Goal: Task Accomplishment & Management: Manage account settings

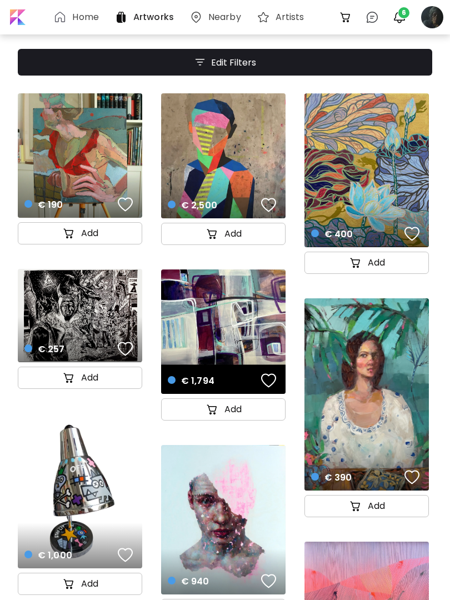
click at [431, 7] on div at bounding box center [432, 17] width 24 height 24
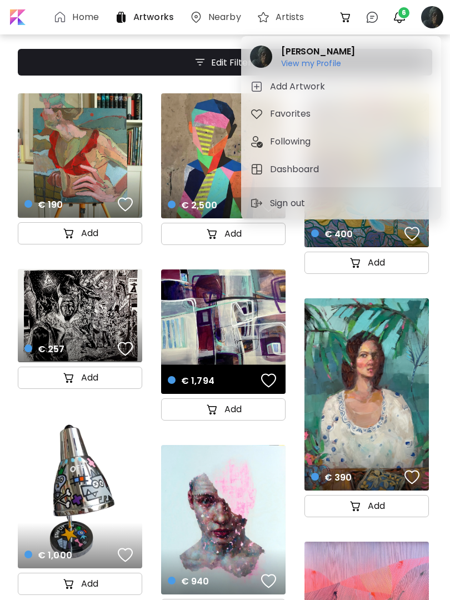
click at [319, 66] on h6 "View my Profile" at bounding box center [318, 63] width 74 height 10
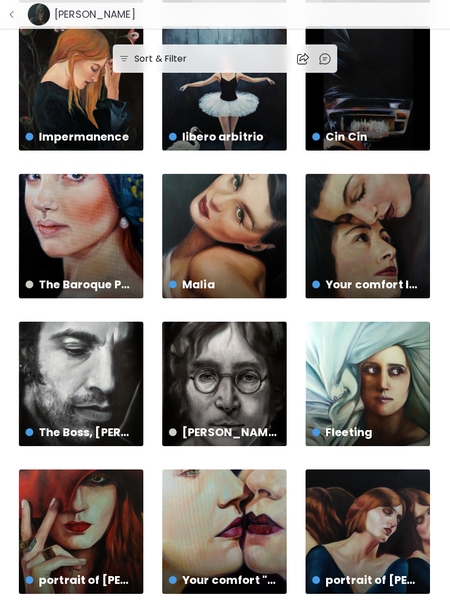
scroll to position [344, 0]
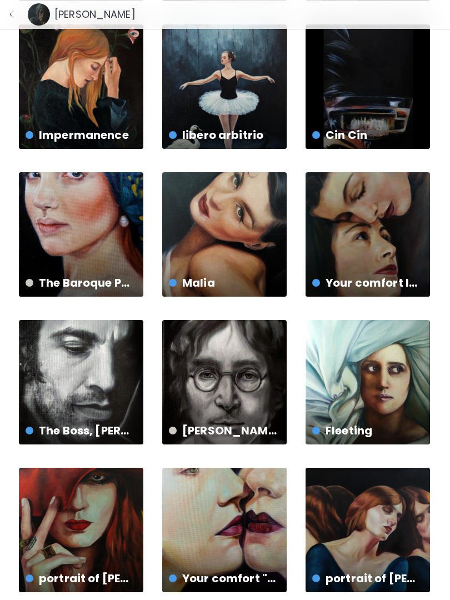
click at [376, 229] on div "Your comfort IV " whisper" € 480 | 20 x 30 cm" at bounding box center [367, 234] width 124 height 124
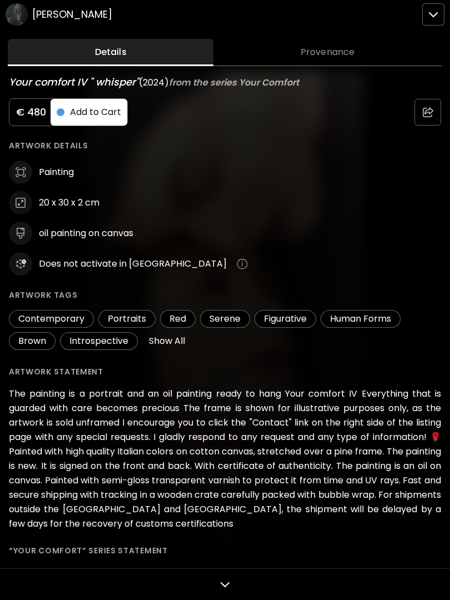
click at [440, 13] on div at bounding box center [225, 300] width 450 height 600
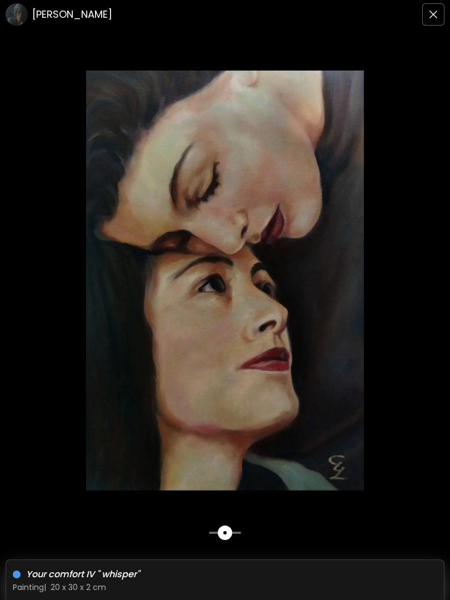
click at [90, 17] on h6 "[PERSON_NAME]" at bounding box center [72, 14] width 80 height 13
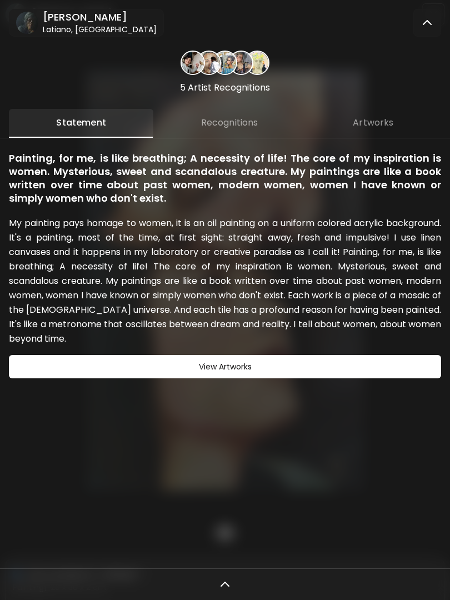
click at [381, 123] on span "Artworks" at bounding box center [373, 123] width 118 height 10
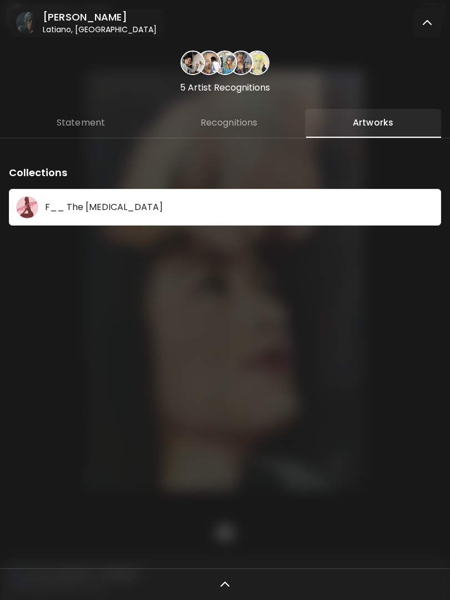
click at [428, 24] on img at bounding box center [426, 22] width 13 height 13
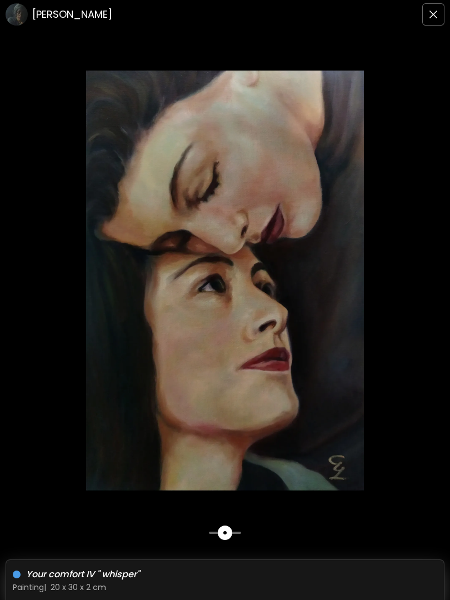
click at [441, 13] on button "button" at bounding box center [433, 14] width 22 height 22
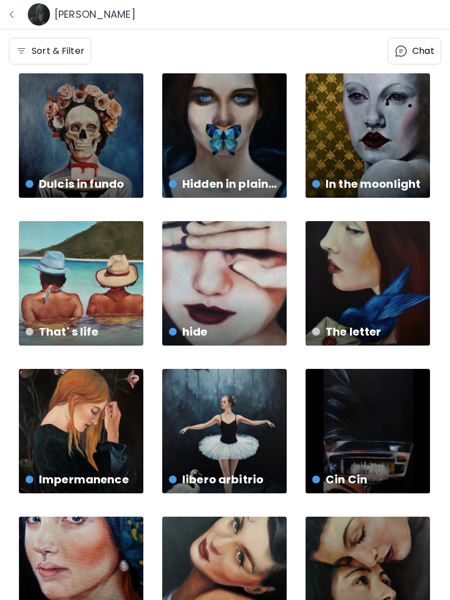
click at [8, 12] on img "button" at bounding box center [11, 14] width 9 height 9
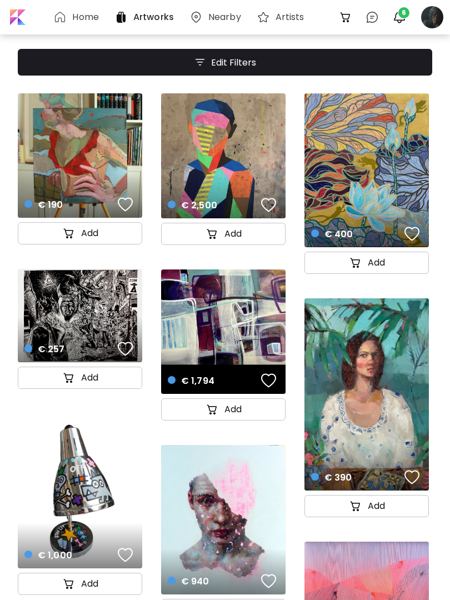
click at [431, 20] on div at bounding box center [432, 17] width 24 height 24
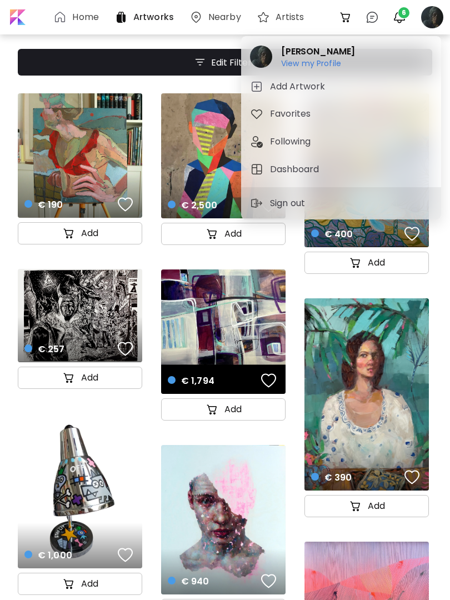
click at [431, 19] on div at bounding box center [225, 300] width 450 height 600
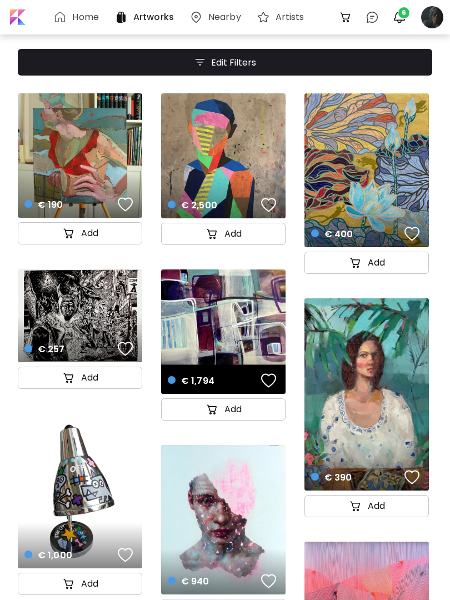
click at [420, 27] on div at bounding box center [432, 17] width 24 height 24
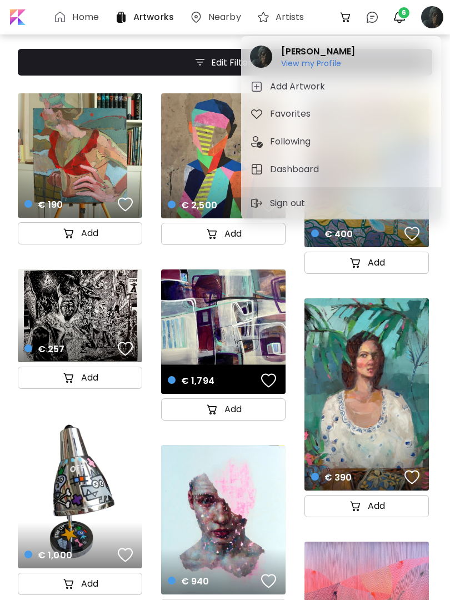
click at [303, 167] on h5 "Dashboard" at bounding box center [296, 169] width 52 height 13
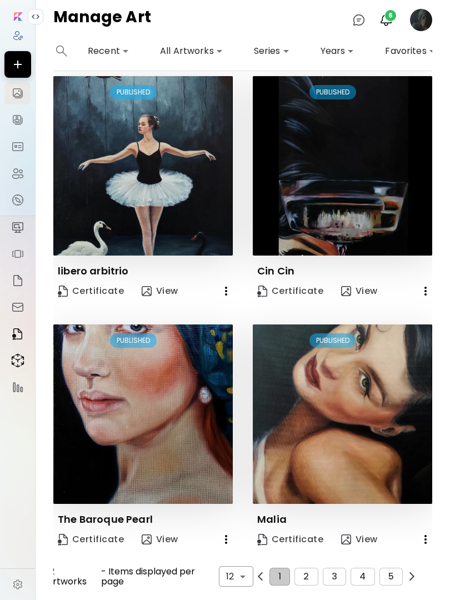
scroll to position [1008, 0]
click at [310, 577] on button "2" at bounding box center [305, 577] width 23 height 18
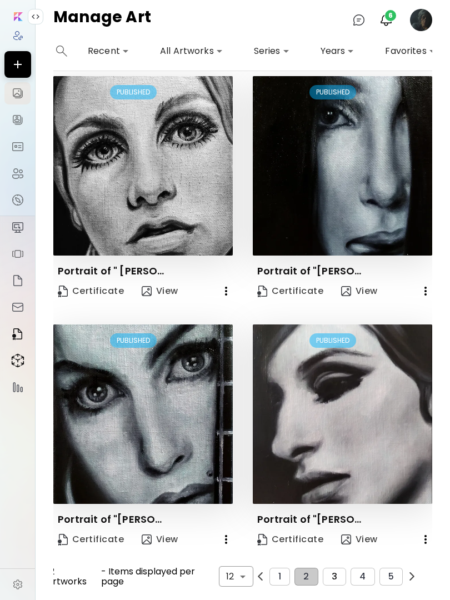
click at [329, 575] on button "3" at bounding box center [334, 577] width 23 height 18
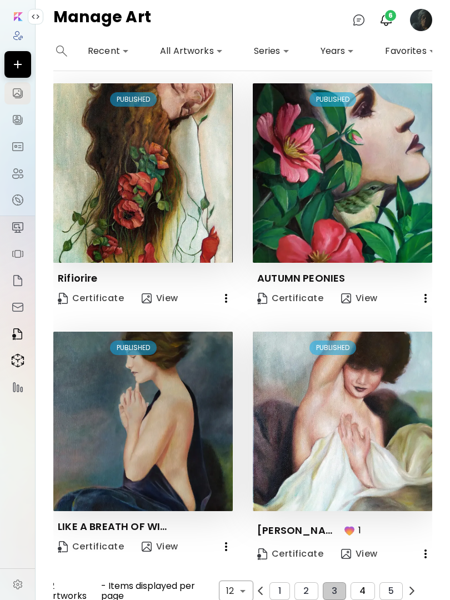
click at [360, 589] on span "4" at bounding box center [362, 591] width 6 height 10
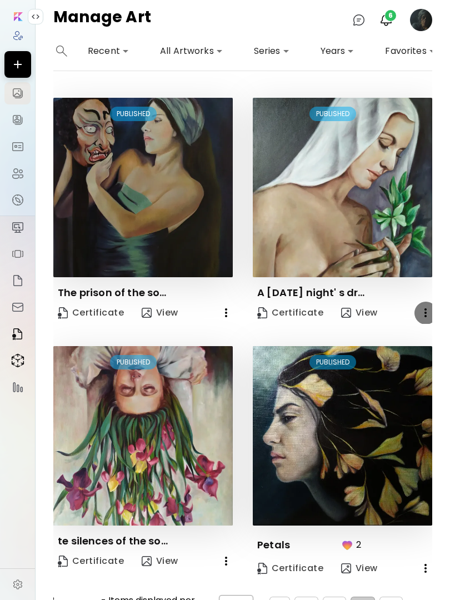
click at [423, 309] on icon "button" at bounding box center [425, 312] width 13 height 13
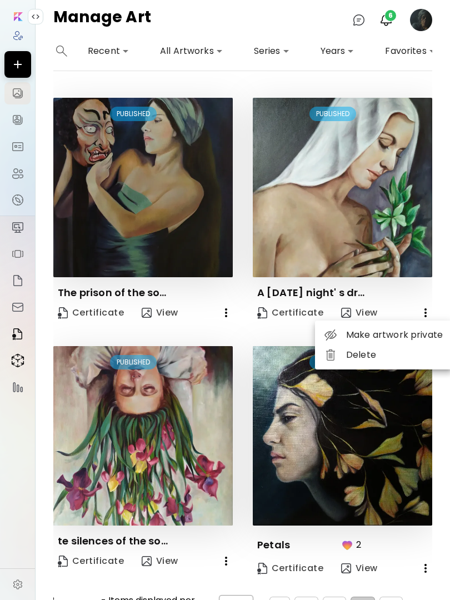
click at [364, 358] on li "Delete" at bounding box center [383, 355] width 137 height 20
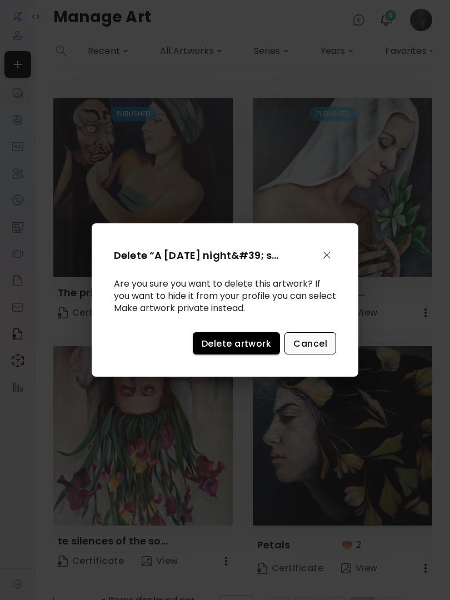
click at [308, 345] on span "Cancel" at bounding box center [310, 344] width 34 height 12
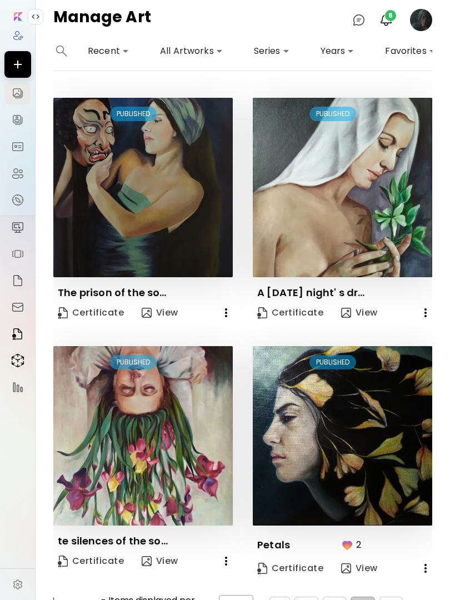
click at [421, 312] on icon "button" at bounding box center [425, 312] width 13 height 13
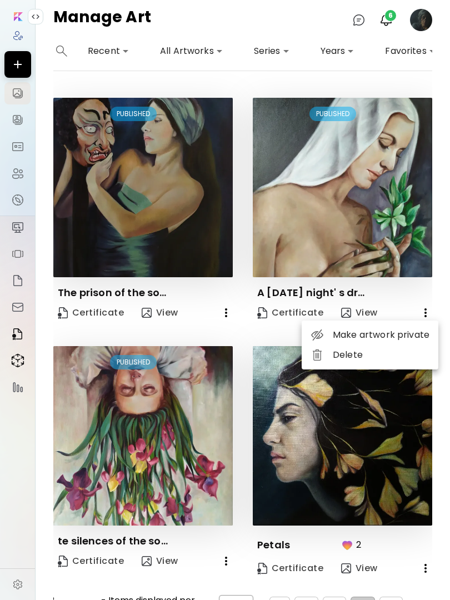
click at [349, 358] on li "Delete" at bounding box center [370, 355] width 137 height 20
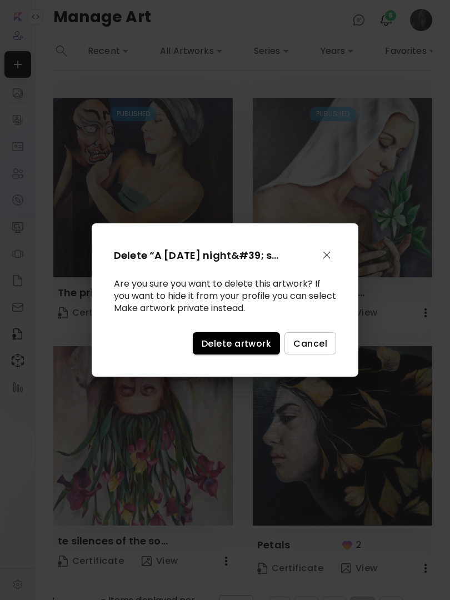
click at [242, 344] on span "Delete artwork" at bounding box center [236, 344] width 69 height 12
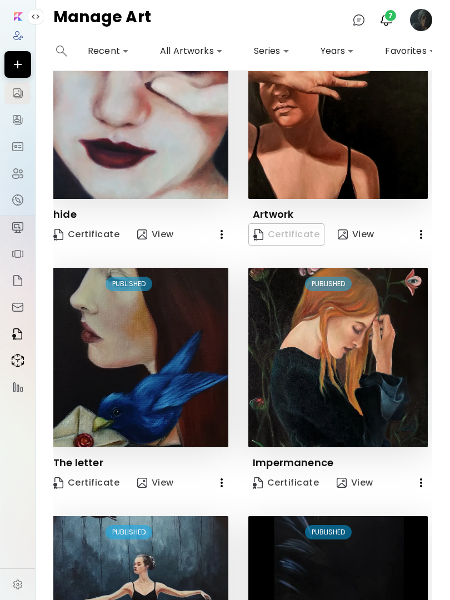
scroll to position [569, 4]
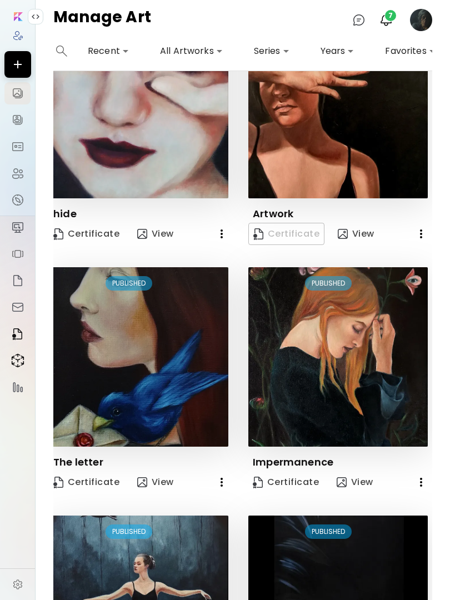
click at [425, 233] on icon "button" at bounding box center [420, 233] width 13 height 13
click at [339, 137] on div at bounding box center [225, 300] width 450 height 600
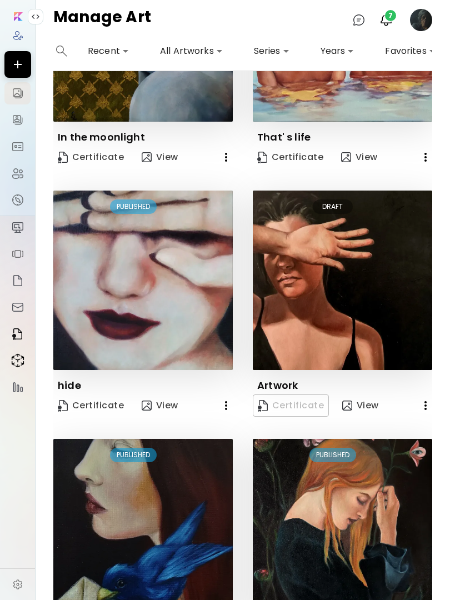
scroll to position [398, 0]
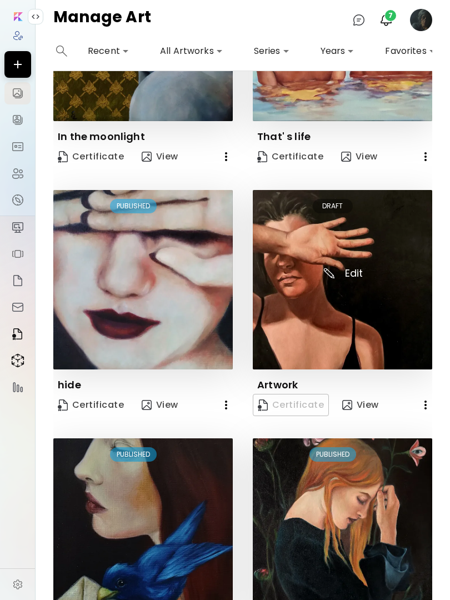
click at [337, 283] on img at bounding box center [342, 279] width 179 height 179
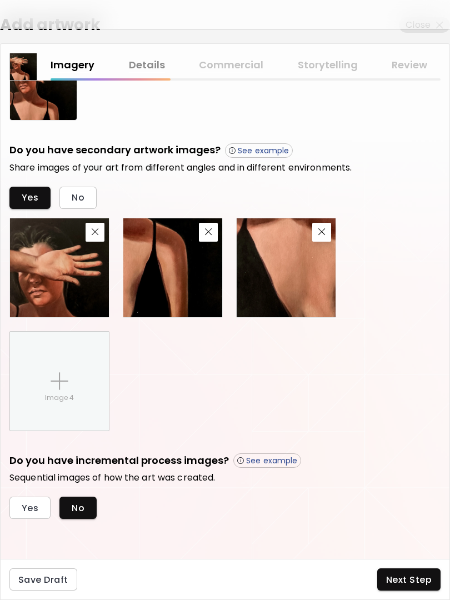
scroll to position [379, 0]
click at [237, 66] on div "Imagery Details Commercial Storytelling Review" at bounding box center [246, 65] width 390 height 16
click at [220, 63] on div "Imagery Details Commercial Storytelling Review" at bounding box center [246, 65] width 390 height 16
click at [220, 62] on div "Imagery Details Commercial Storytelling Review" at bounding box center [246, 65] width 390 height 16
click at [228, 68] on div "Imagery Details Commercial Storytelling Review" at bounding box center [246, 65] width 390 height 16
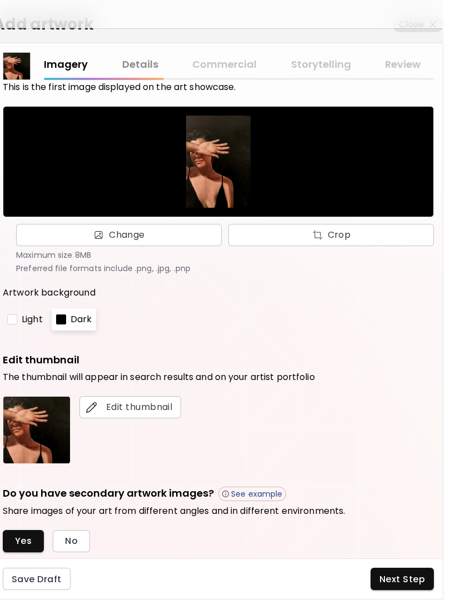
scroll to position [0, 0]
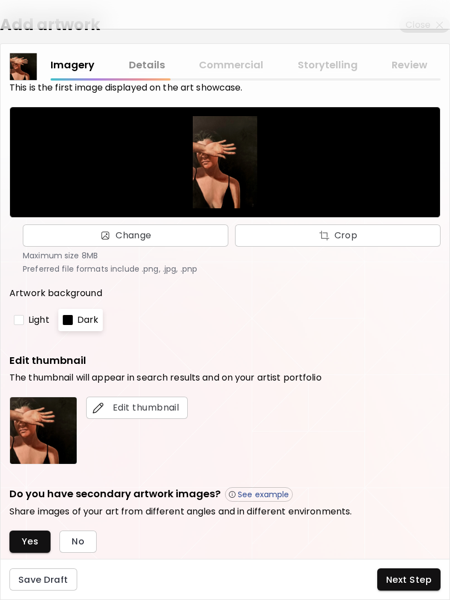
click at [27, 66] on img at bounding box center [23, 66] width 27 height 27
click at [62, 28] on div at bounding box center [225, 14] width 450 height 29
click at [66, 31] on h2 "Add artwork" at bounding box center [50, 24] width 100 height 23
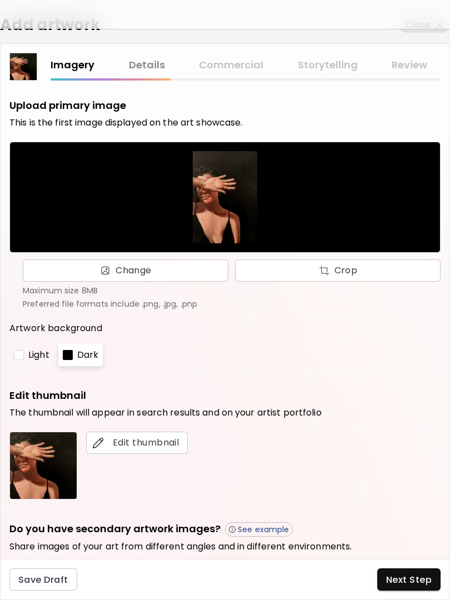
click at [416, 580] on span "Next Step" at bounding box center [409, 580] width 46 height 12
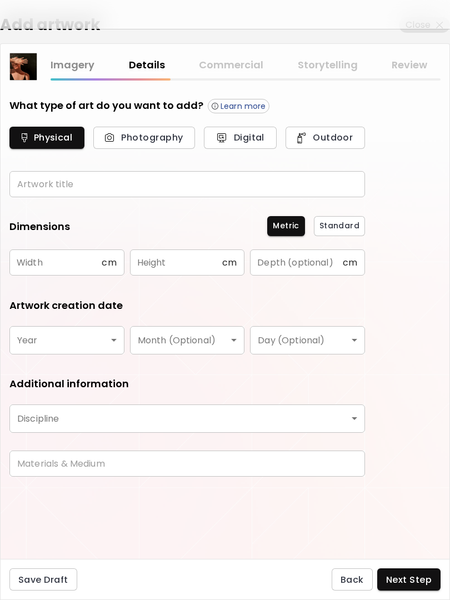
click at [411, 579] on span "Next Step" at bounding box center [409, 580] width 46 height 12
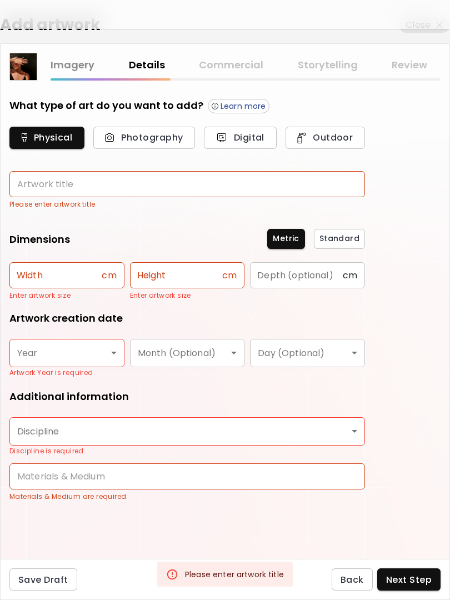
click at [421, 579] on span "Next Step" at bounding box center [409, 580] width 46 height 12
click at [63, 27] on div at bounding box center [225, 14] width 450 height 29
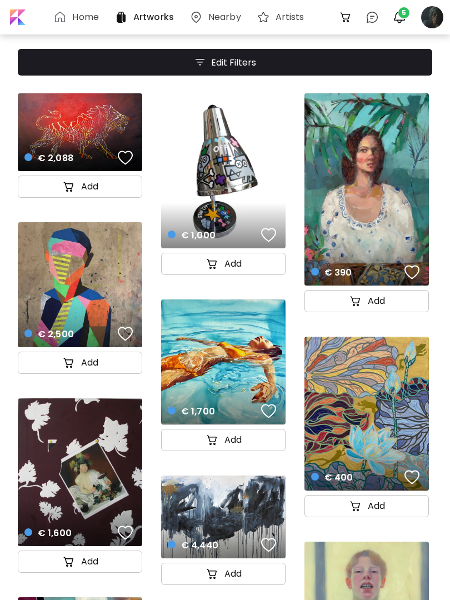
click at [423, 13] on div at bounding box center [432, 17] width 24 height 24
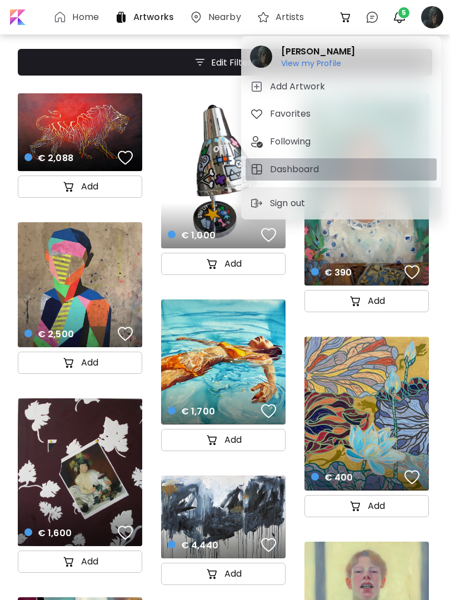
click at [296, 170] on h5 "Dashboard" at bounding box center [296, 169] width 52 height 13
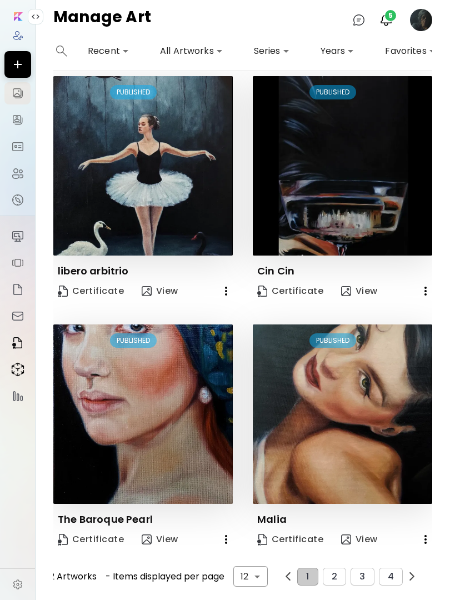
scroll to position [1008, 0]
click at [335, 573] on span "2" at bounding box center [335, 576] width 6 height 10
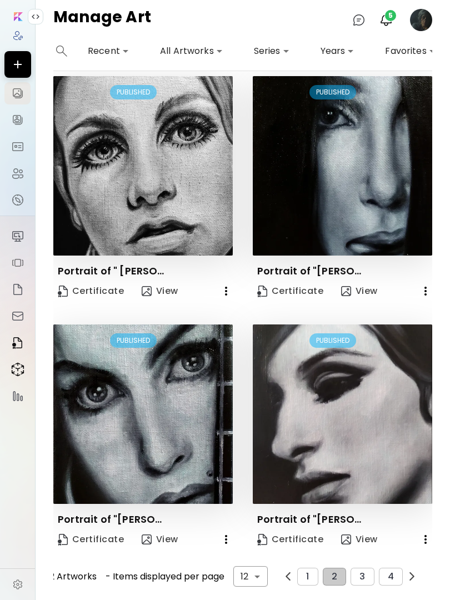
click at [252, 572] on body "**********" at bounding box center [225, 300] width 450 height 600
click at [254, 533] on li "12" at bounding box center [250, 536] width 33 height 20
click at [364, 575] on span "3" at bounding box center [362, 576] width 6 height 10
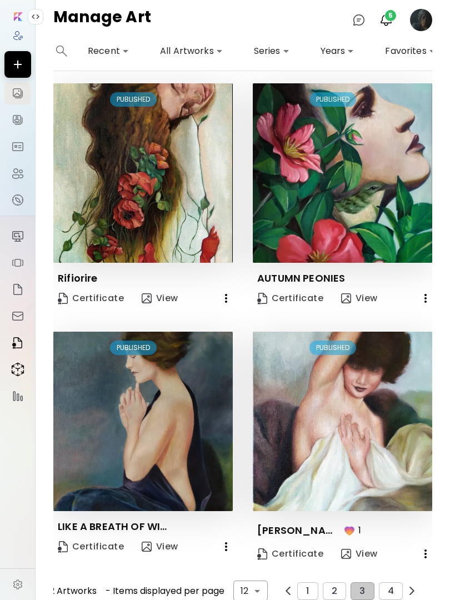
click at [386, 586] on button "4" at bounding box center [391, 591] width 24 height 18
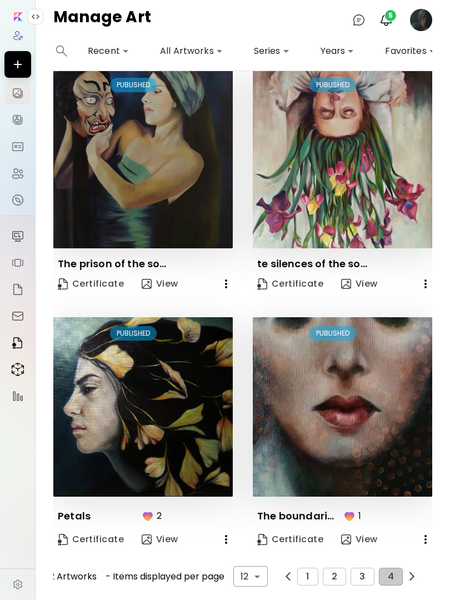
scroll to position [1037, 0]
click at [413, 576] on img "button" at bounding box center [412, 576] width 8 height 8
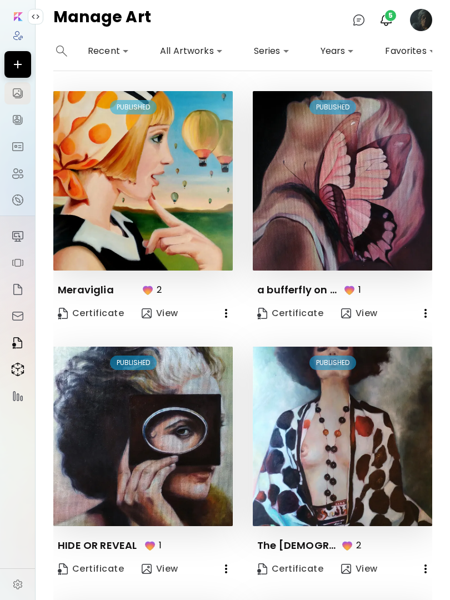
scroll to position [0, 0]
click at [429, 309] on icon "button" at bounding box center [425, 313] width 13 height 13
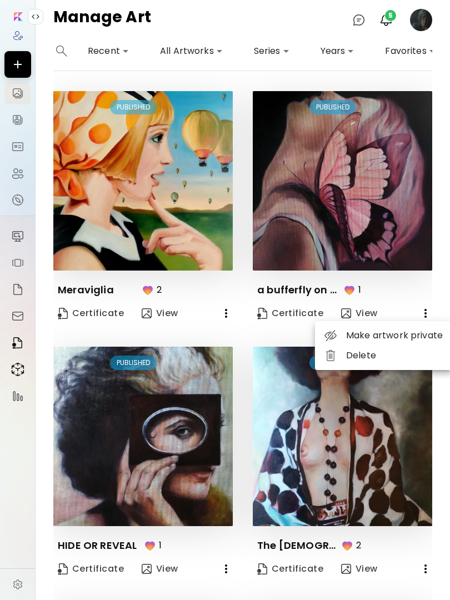
click at [360, 359] on li "Delete" at bounding box center [383, 355] width 137 height 20
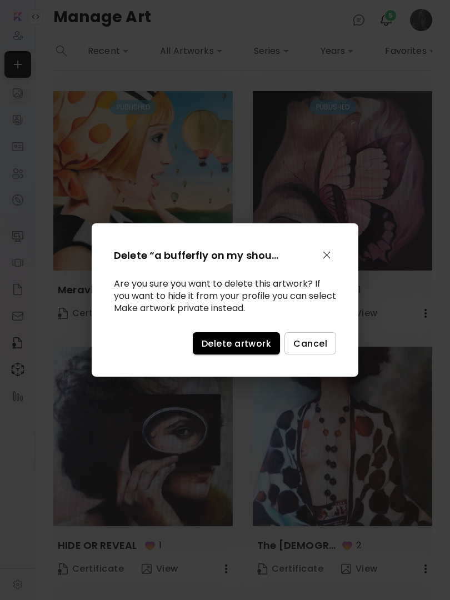
click at [241, 342] on span "Delete artwork" at bounding box center [236, 344] width 69 height 12
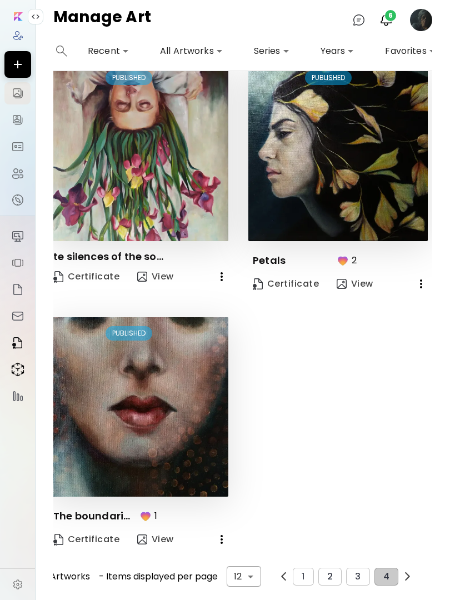
scroll to position [1044, 4]
click at [424, 282] on icon "button" at bounding box center [420, 283] width 13 height 13
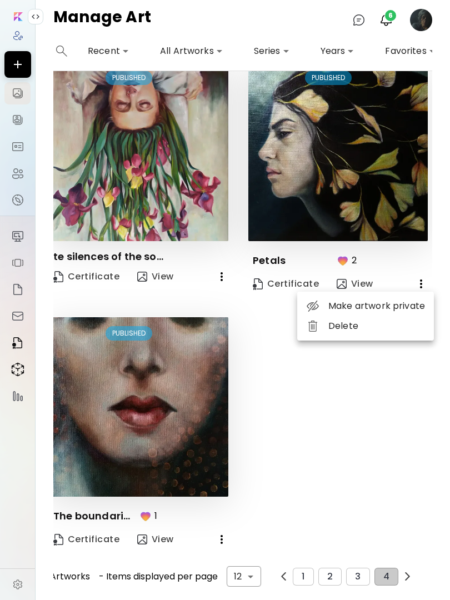
click at [346, 329] on li "Delete" at bounding box center [365, 326] width 137 height 20
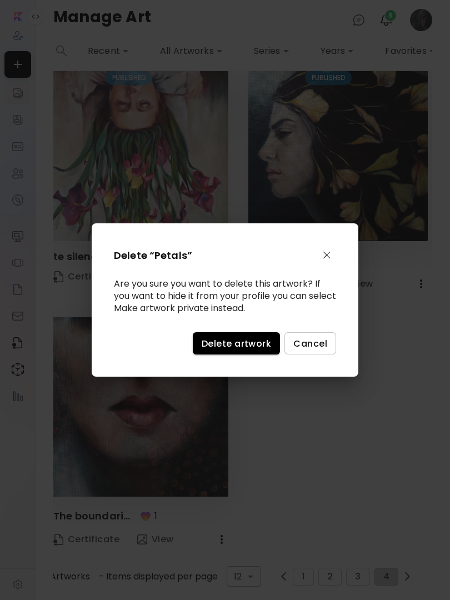
click at [242, 342] on span "Delete artwork" at bounding box center [236, 344] width 69 height 12
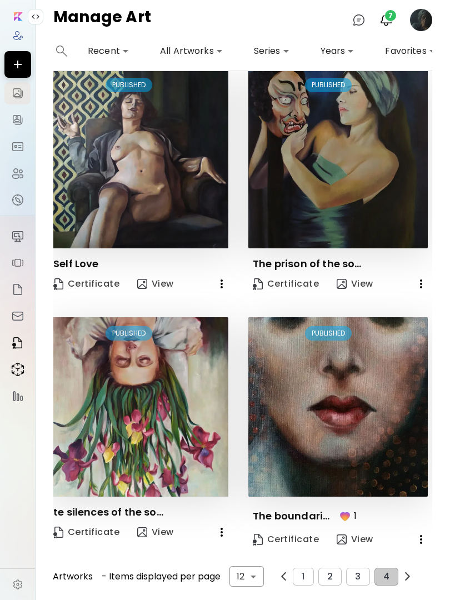
scroll to position [789, 4]
click at [422, 540] on icon "button" at bounding box center [420, 539] width 13 height 13
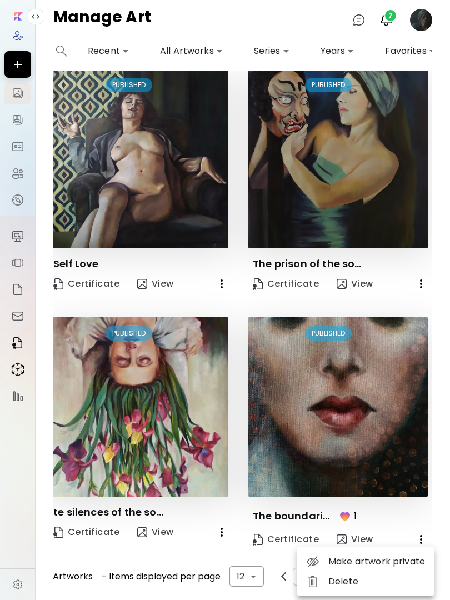
click at [342, 588] on li "Delete" at bounding box center [365, 581] width 137 height 20
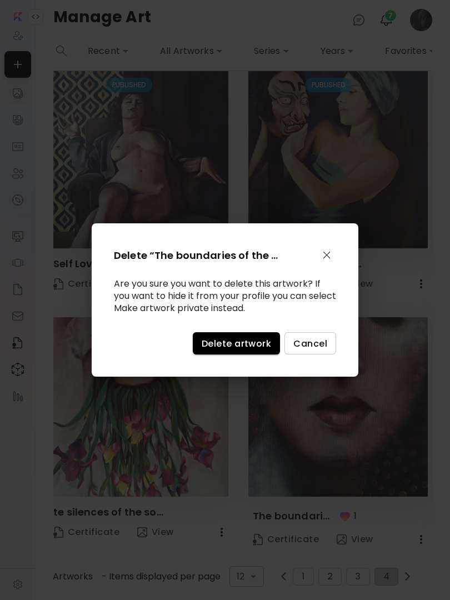
click at [239, 345] on span "Delete artwork" at bounding box center [236, 344] width 69 height 12
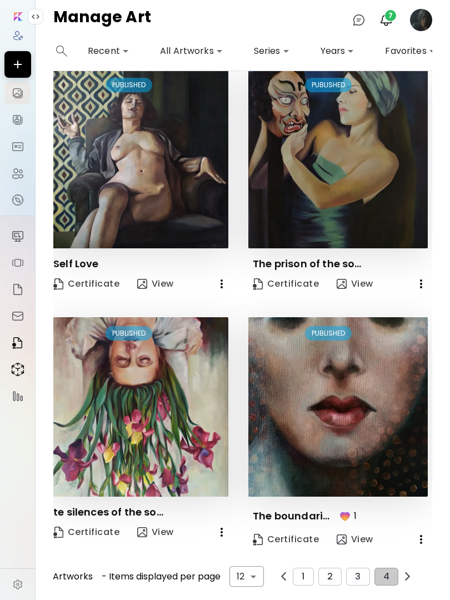
scroll to position [781, 4]
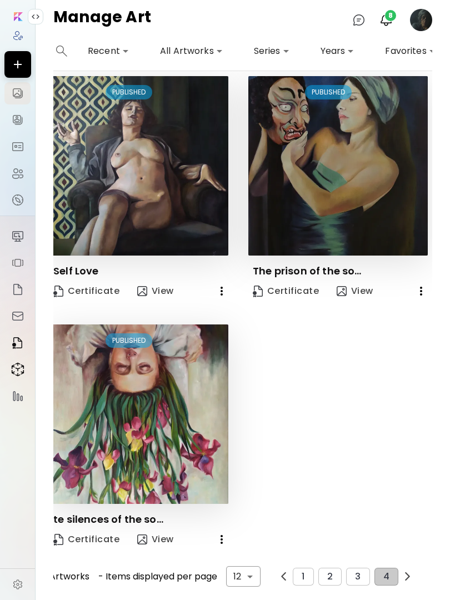
click at [219, 535] on icon "button" at bounding box center [221, 539] width 13 height 13
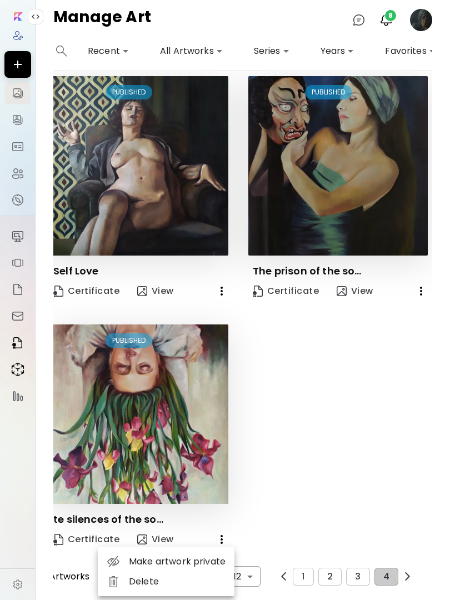
click at [154, 583] on li "Delete" at bounding box center [166, 581] width 137 height 20
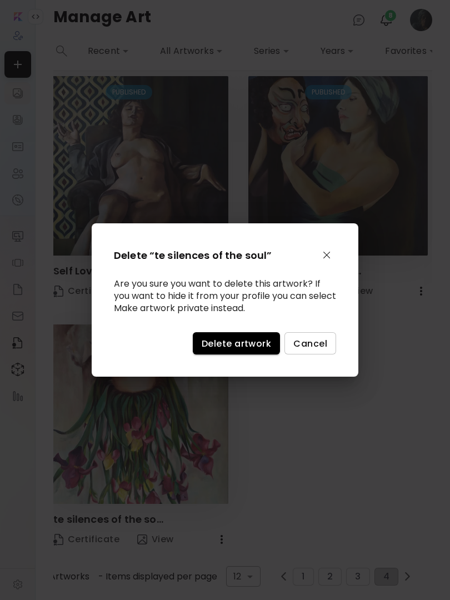
click at [248, 345] on span "Delete artwork" at bounding box center [236, 344] width 69 height 12
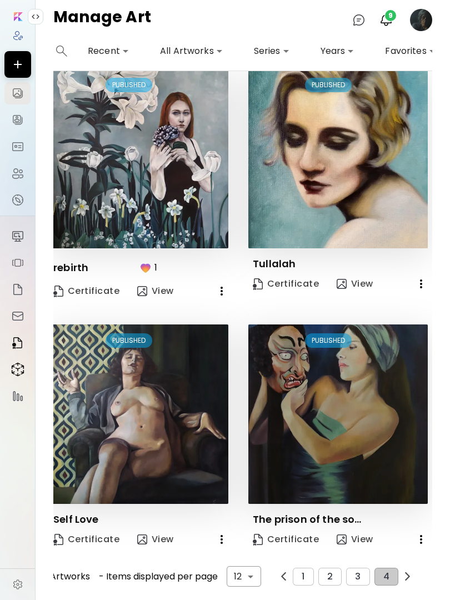
scroll to position [533, 4]
click at [419, 535] on icon "button" at bounding box center [420, 539] width 13 height 13
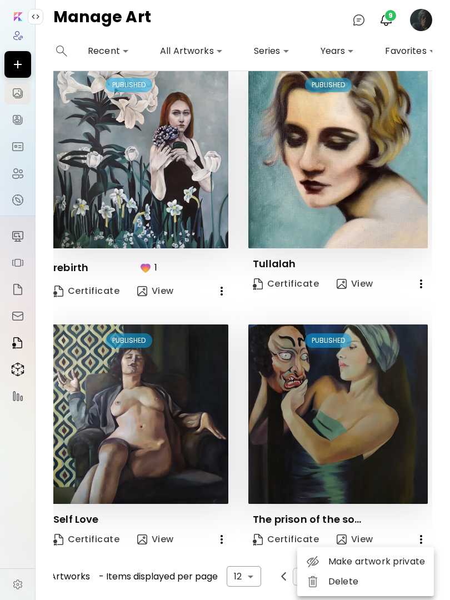
click at [340, 576] on li "Delete" at bounding box center [365, 581] width 137 height 20
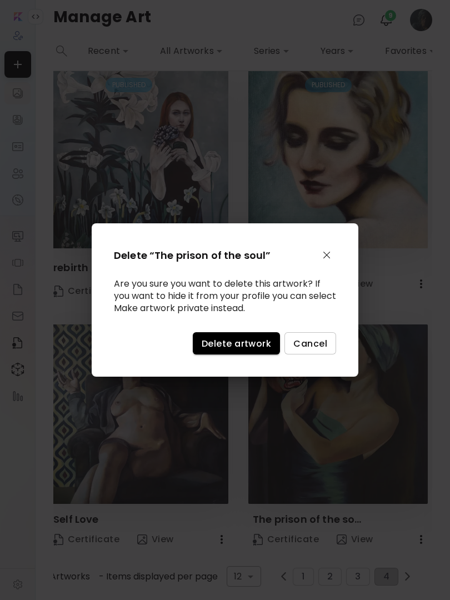
click at [244, 343] on span "Delete artwork" at bounding box center [236, 344] width 69 height 12
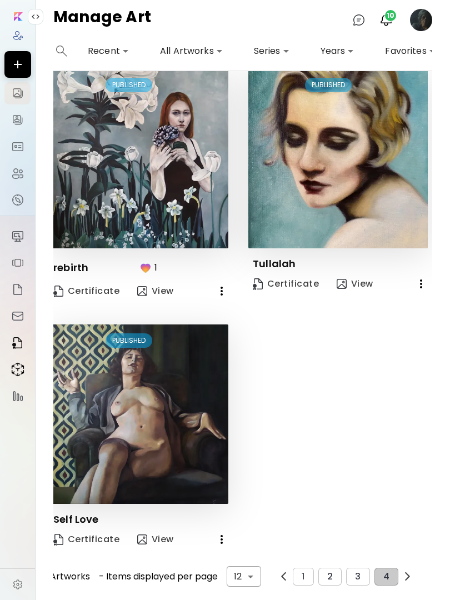
click at [415, 280] on icon "button" at bounding box center [420, 283] width 13 height 13
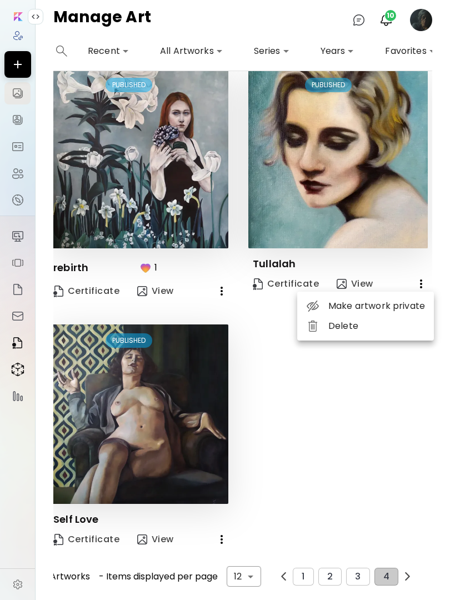
click at [343, 330] on li "Delete" at bounding box center [365, 326] width 137 height 20
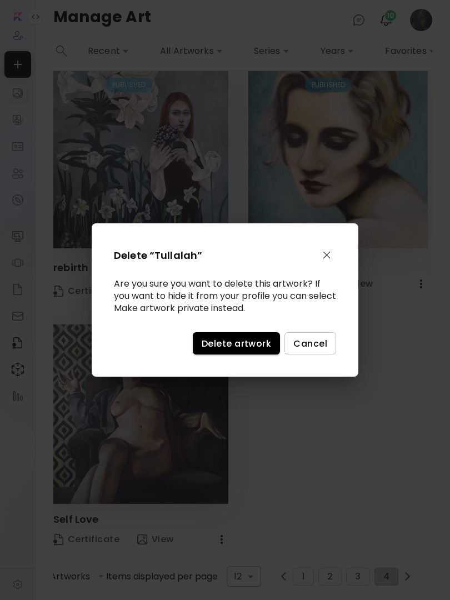
click at [243, 342] on span "Delete artwork" at bounding box center [236, 344] width 69 height 12
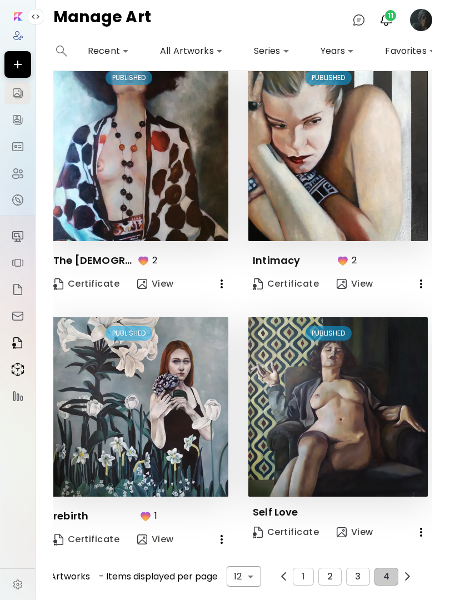
scroll to position [285, 4]
click at [223, 541] on icon "button" at bounding box center [221, 539] width 13 height 13
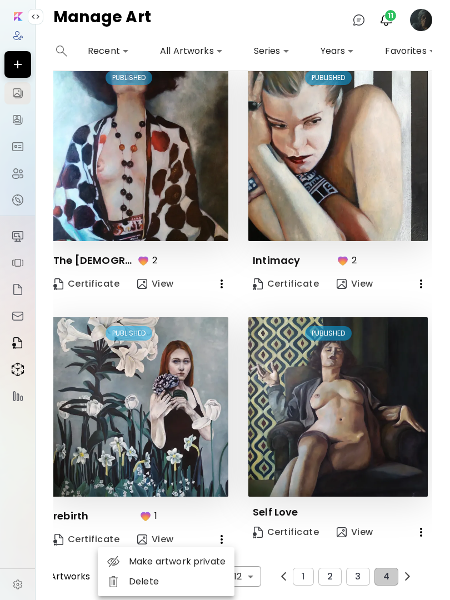
click at [159, 585] on li "Delete" at bounding box center [166, 581] width 137 height 20
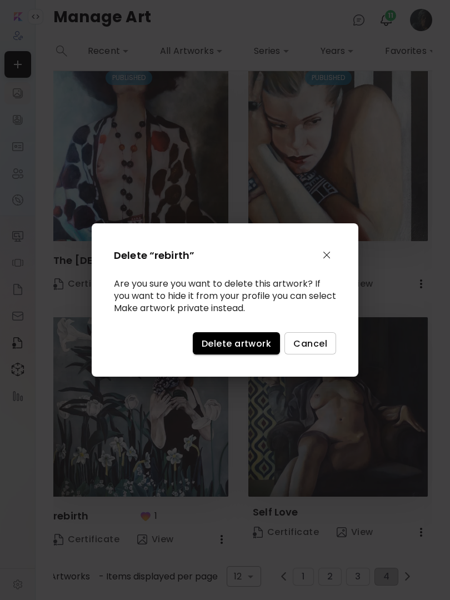
click at [247, 342] on span "Delete artwork" at bounding box center [236, 344] width 69 height 12
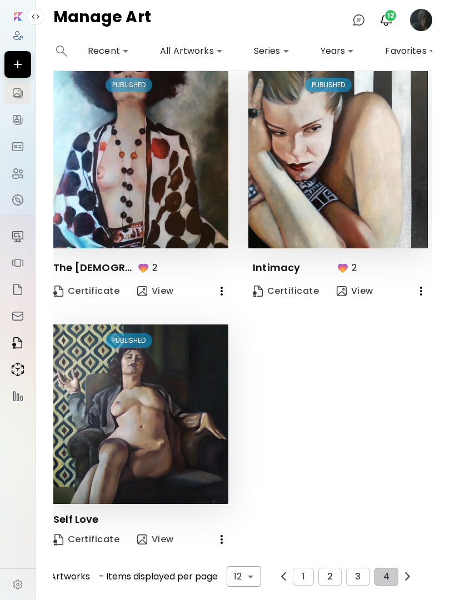
scroll to position [278, 4]
click at [221, 295] on icon "button" at bounding box center [221, 291] width 2 height 9
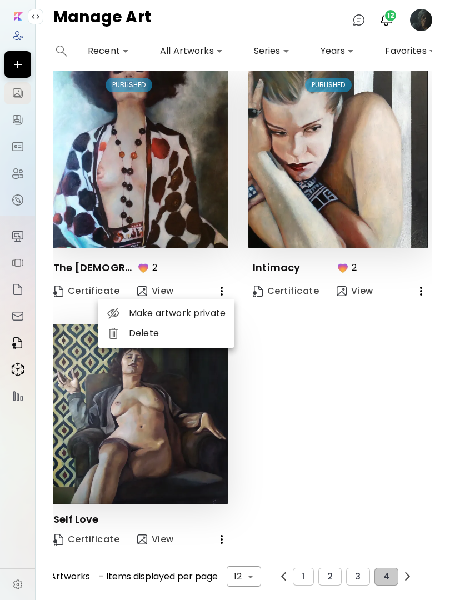
click at [150, 339] on li "Delete" at bounding box center [166, 333] width 137 height 20
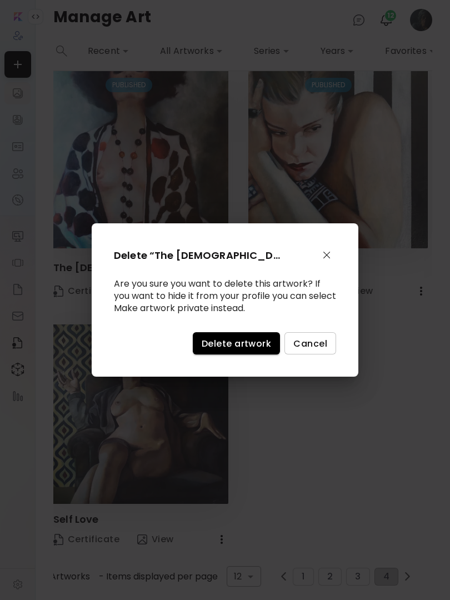
click at [239, 342] on span "Delete artwork" at bounding box center [236, 344] width 69 height 12
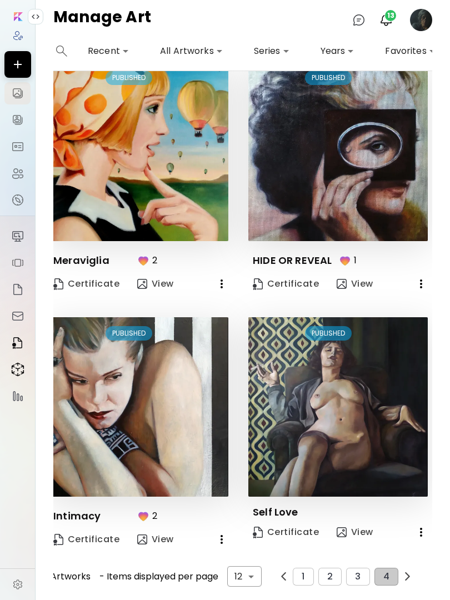
scroll to position [29, 4]
click at [228, 284] on icon "button" at bounding box center [221, 283] width 13 height 13
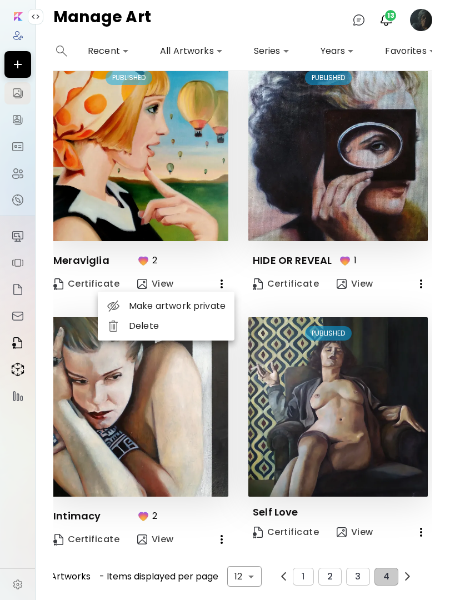
click at [151, 332] on li "Delete" at bounding box center [166, 326] width 137 height 20
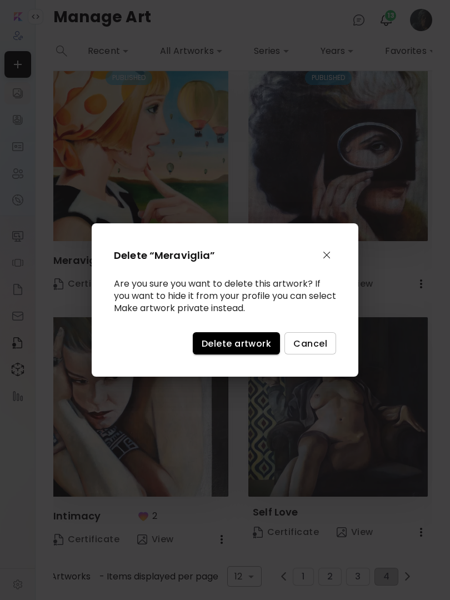
click at [222, 348] on span "Delete artwork" at bounding box center [236, 344] width 69 height 12
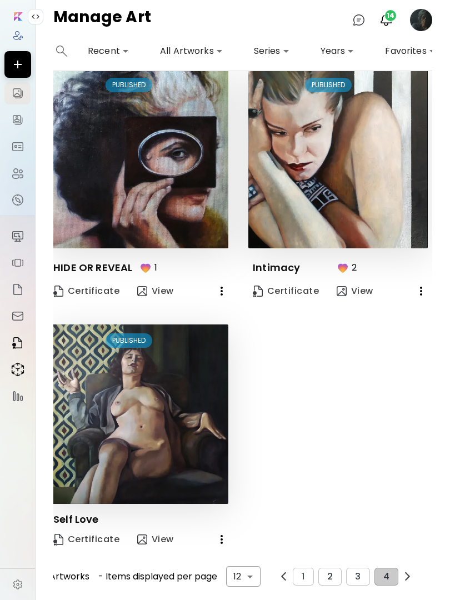
scroll to position [22, 4]
click at [217, 290] on icon "button" at bounding box center [221, 290] width 13 height 13
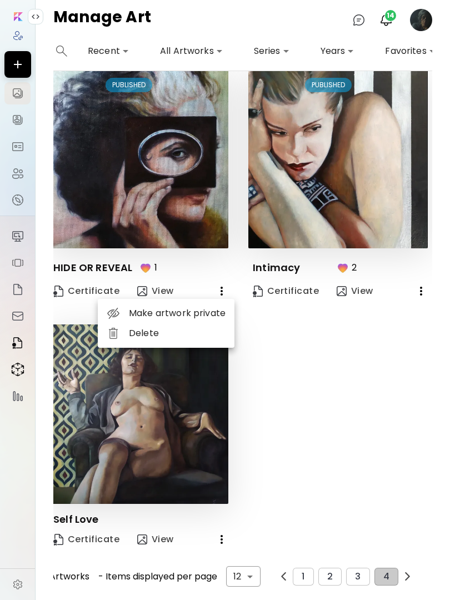
click at [152, 340] on li "Delete" at bounding box center [166, 333] width 137 height 20
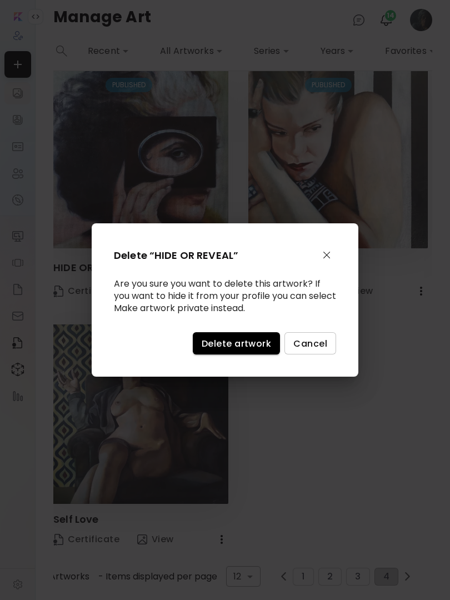
click at [237, 345] on span "Delete artwork" at bounding box center [236, 344] width 69 height 12
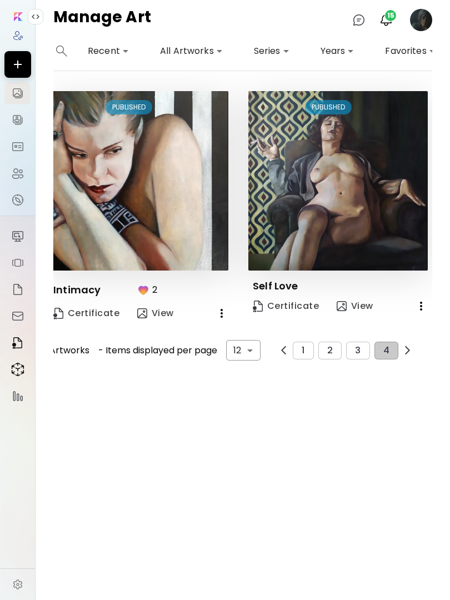
scroll to position [0, 4]
click at [354, 351] on button "3" at bounding box center [357, 351] width 23 height 18
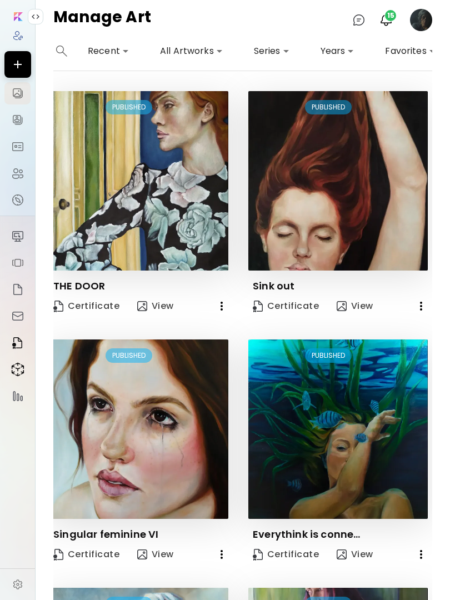
click at [219, 303] on icon "button" at bounding box center [221, 305] width 13 height 13
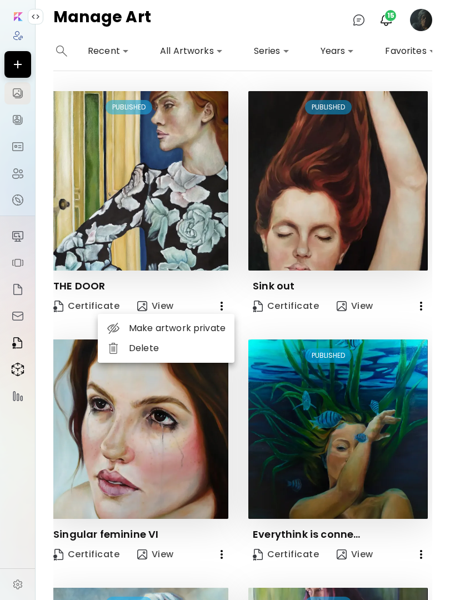
click at [145, 356] on li "Delete" at bounding box center [166, 348] width 137 height 20
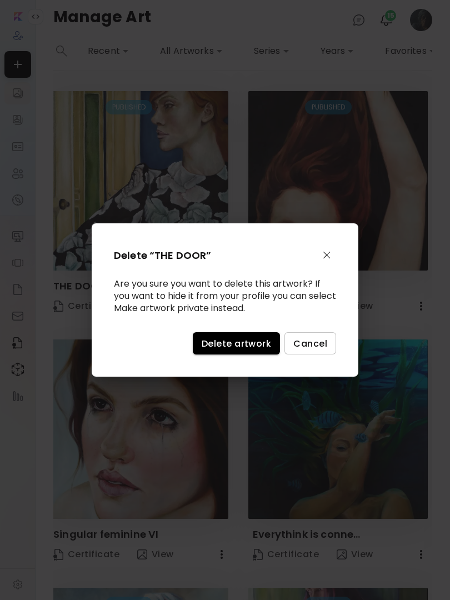
click at [236, 343] on span "Delete artwork" at bounding box center [236, 344] width 69 height 12
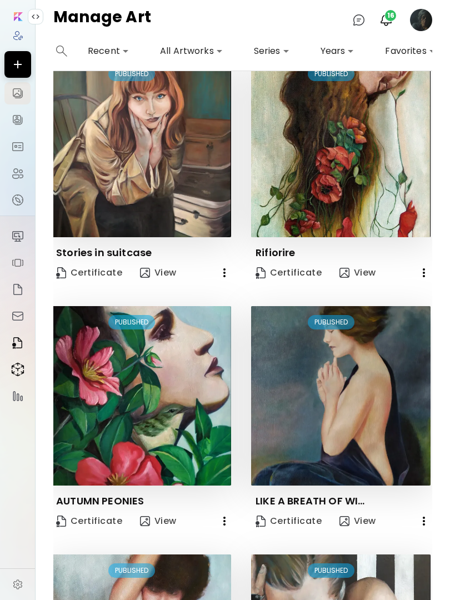
scroll to position [790, 0]
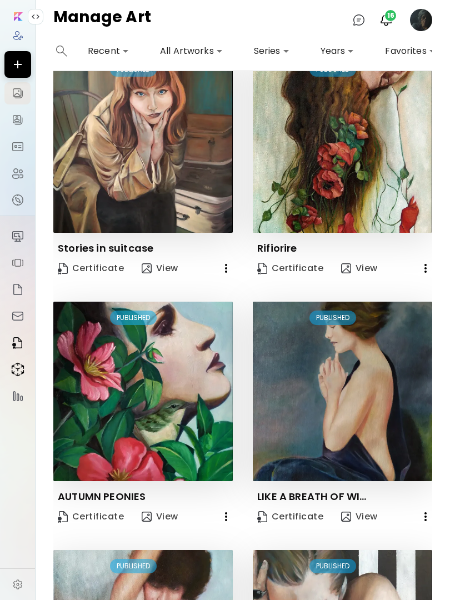
click at [223, 515] on icon "button" at bounding box center [225, 516] width 13 height 13
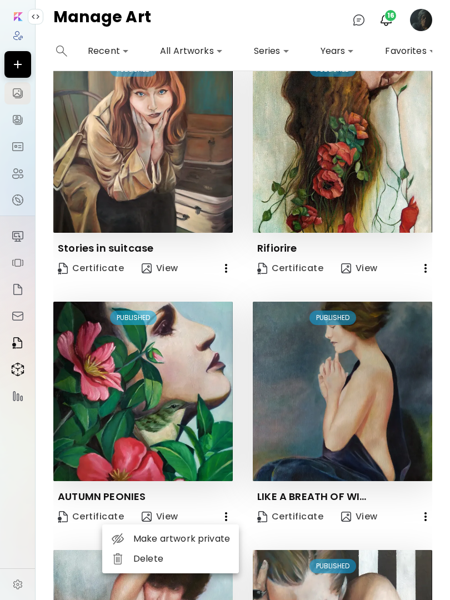
click at [158, 558] on li "Delete" at bounding box center [170, 559] width 137 height 20
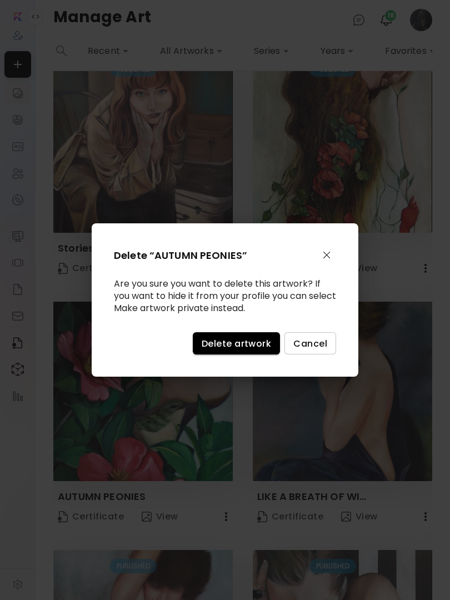
click at [238, 340] on span "Delete artwork" at bounding box center [236, 344] width 69 height 12
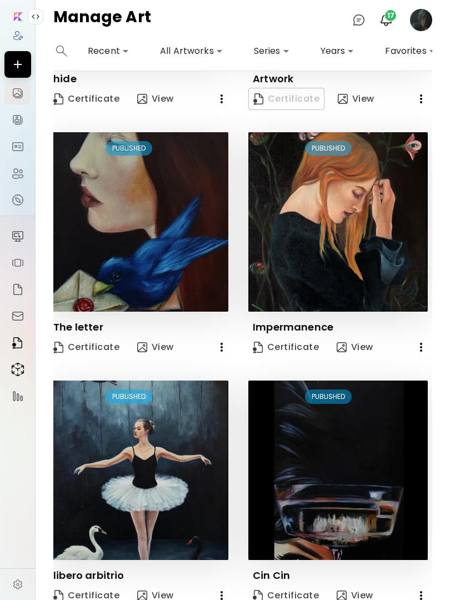
scroll to position [705, 4]
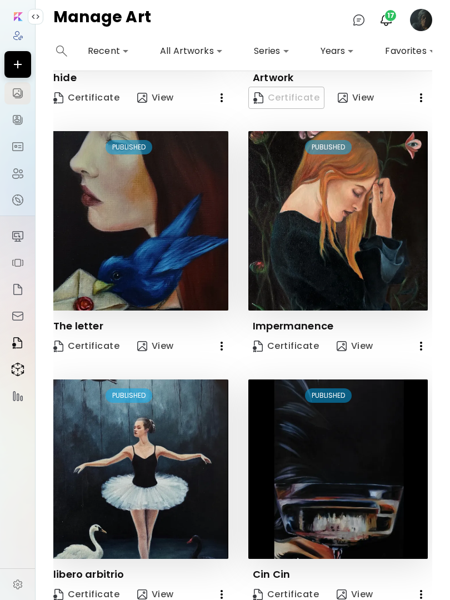
click at [424, 349] on icon "button" at bounding box center [420, 345] width 13 height 13
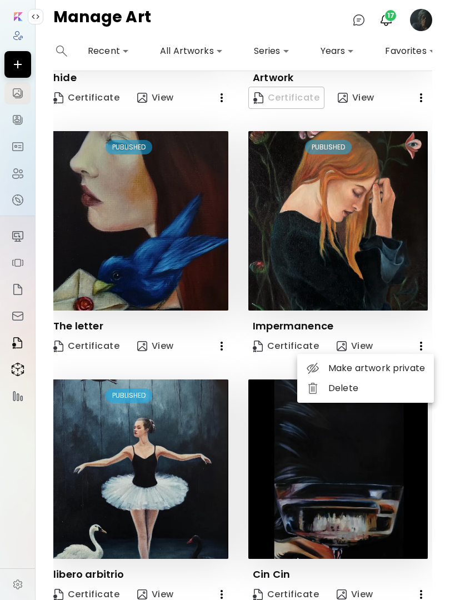
click at [338, 389] on li "Delete" at bounding box center [365, 388] width 137 height 20
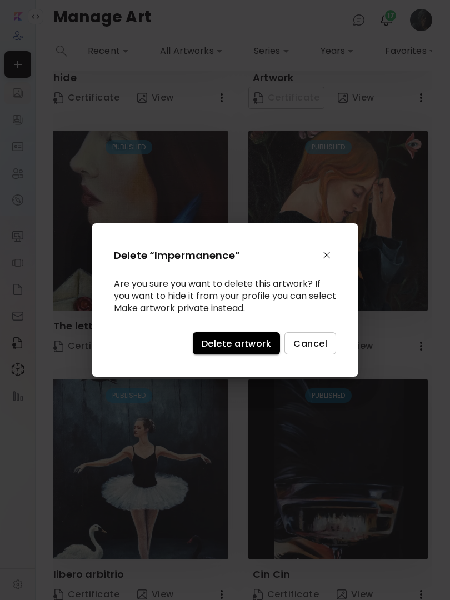
click at [228, 345] on span "Delete artwork" at bounding box center [236, 344] width 69 height 12
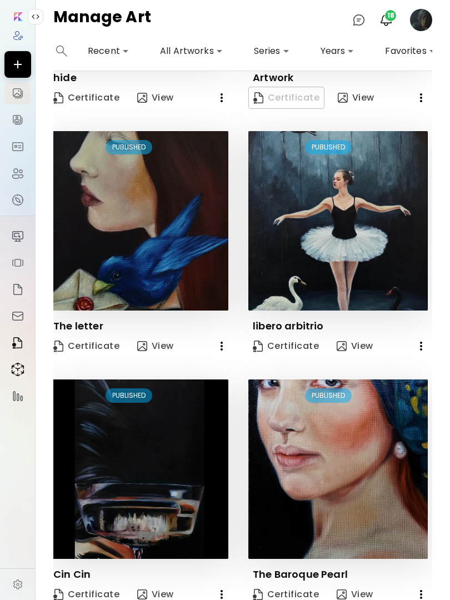
click at [222, 345] on icon "button" at bounding box center [221, 346] width 2 height 9
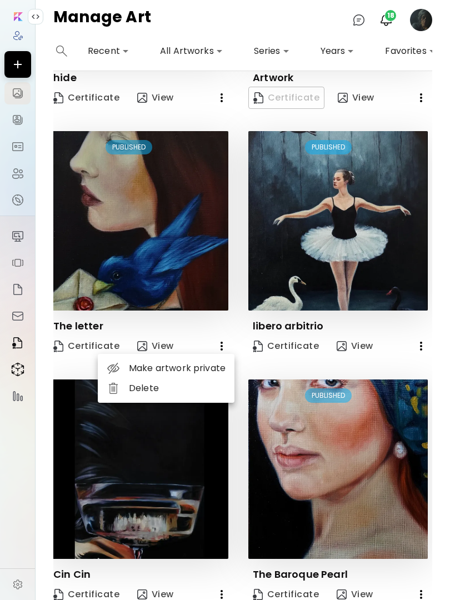
click at [144, 389] on li "Delete" at bounding box center [166, 388] width 137 height 20
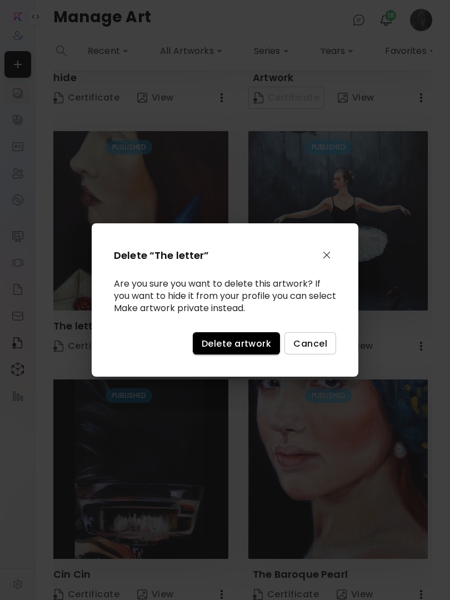
click at [229, 344] on span "Delete artwork" at bounding box center [236, 344] width 69 height 12
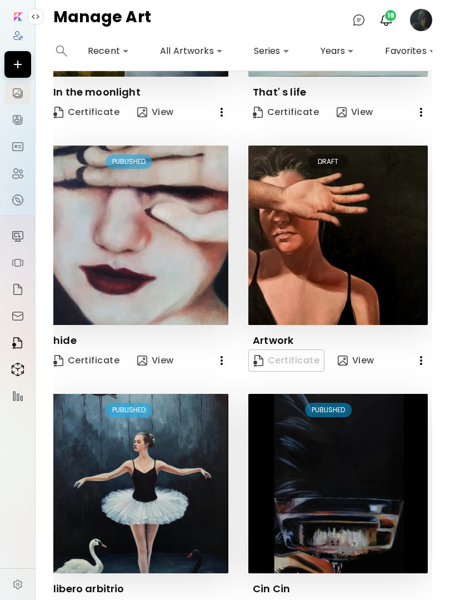
scroll to position [443, 4]
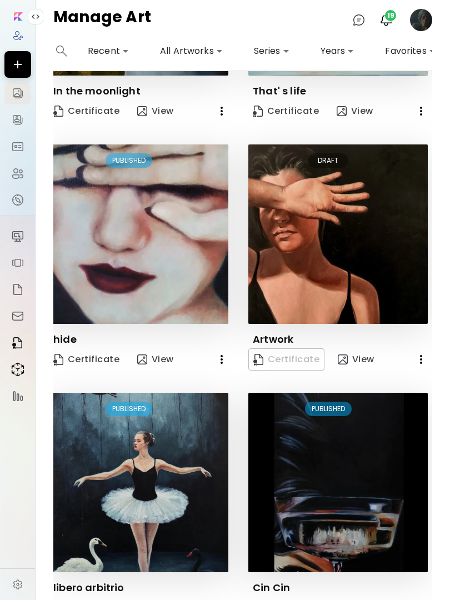
click at [421, 364] on icon "button" at bounding box center [420, 359] width 13 height 13
click at [406, 381] on li "Delete" at bounding box center [398, 382] width 70 height 20
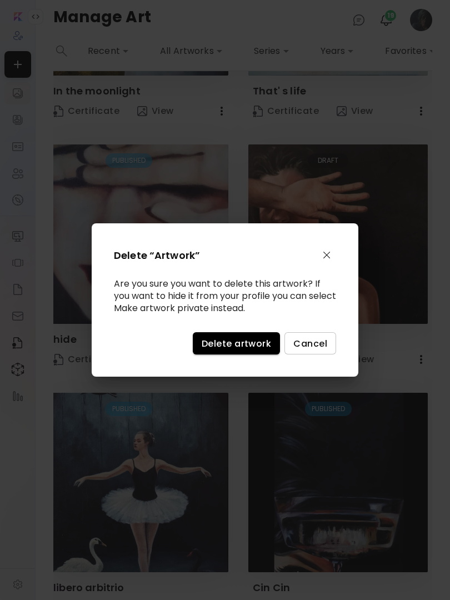
click at [232, 338] on span "Delete artwork" at bounding box center [236, 344] width 69 height 12
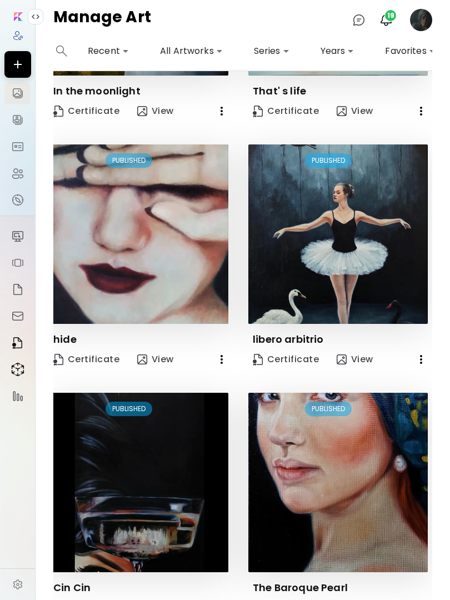
click at [221, 360] on icon "button" at bounding box center [221, 359] width 13 height 13
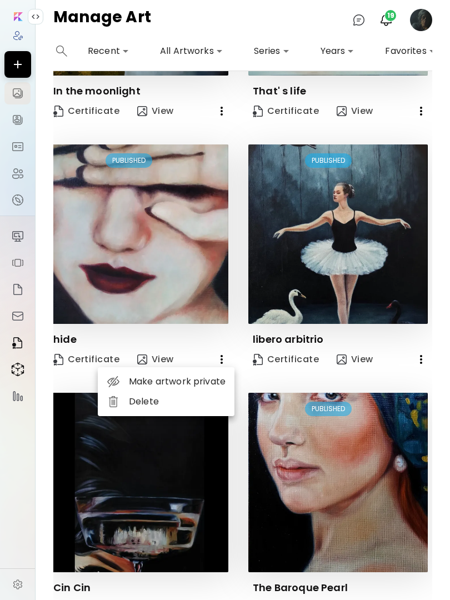
click at [149, 403] on li "Delete" at bounding box center [166, 401] width 137 height 20
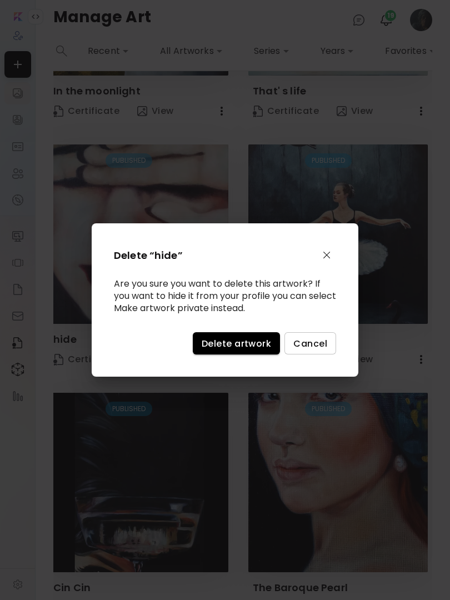
click at [233, 349] on span "Delete artwork" at bounding box center [236, 344] width 69 height 12
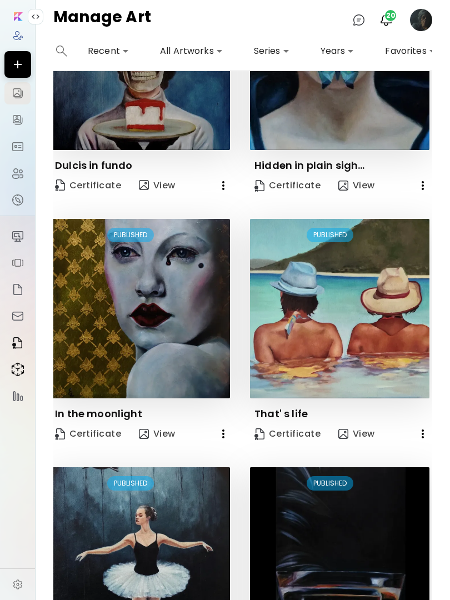
scroll to position [132, 2]
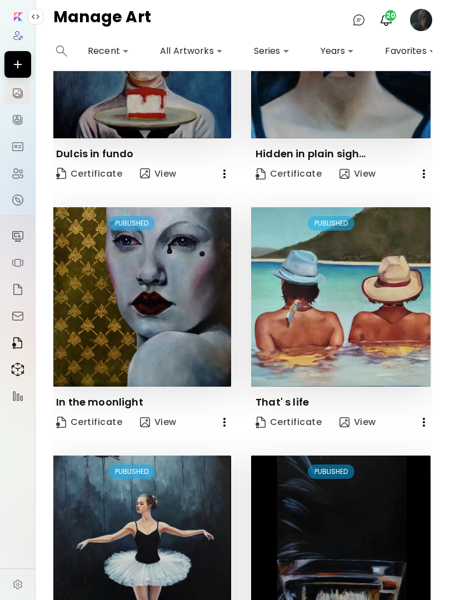
click at [430, 422] on icon "button" at bounding box center [423, 421] width 13 height 13
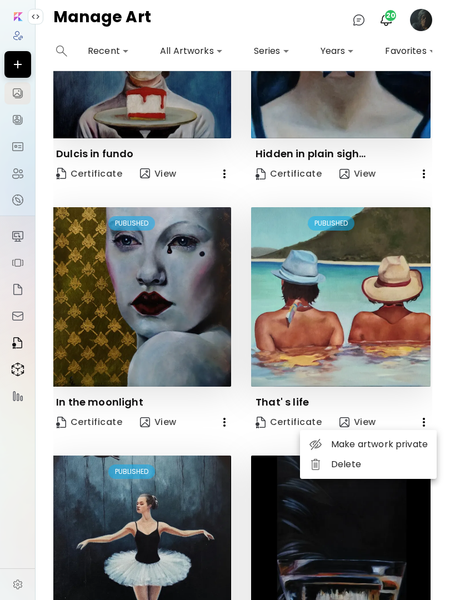
click at [346, 466] on li "Delete" at bounding box center [368, 464] width 137 height 20
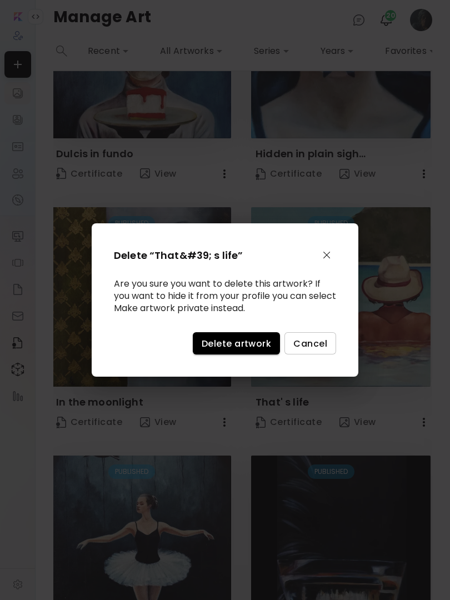
click at [235, 345] on span "Delete artwork" at bounding box center [236, 344] width 69 height 12
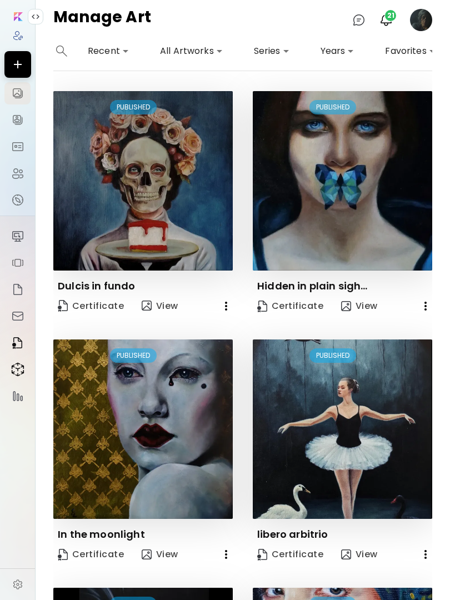
scroll to position [0, 0]
click at [224, 301] on icon "button" at bounding box center [225, 305] width 13 height 13
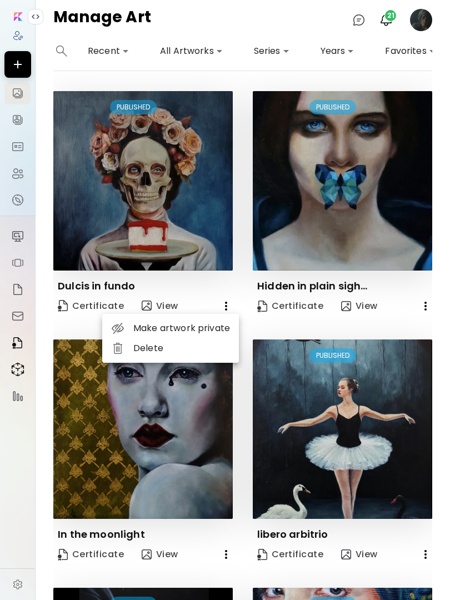
click at [154, 351] on li "Delete" at bounding box center [170, 348] width 137 height 20
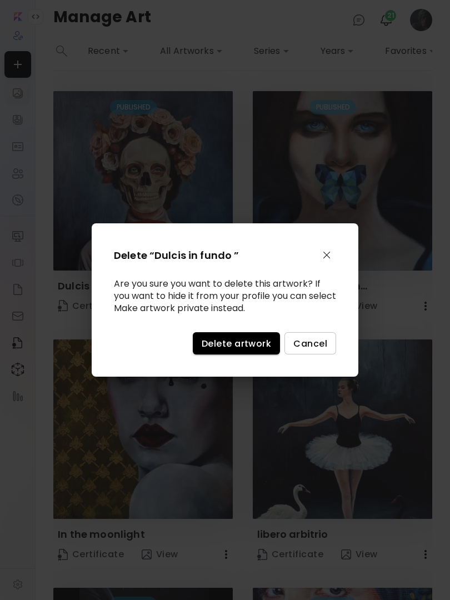
click at [230, 347] on span "Delete artwork" at bounding box center [236, 344] width 69 height 12
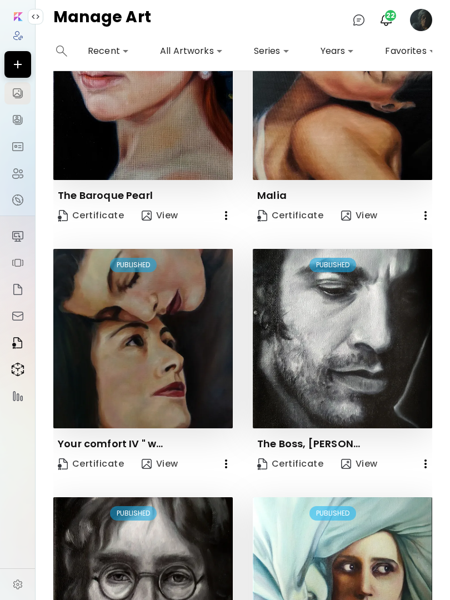
scroll to position [583, 0]
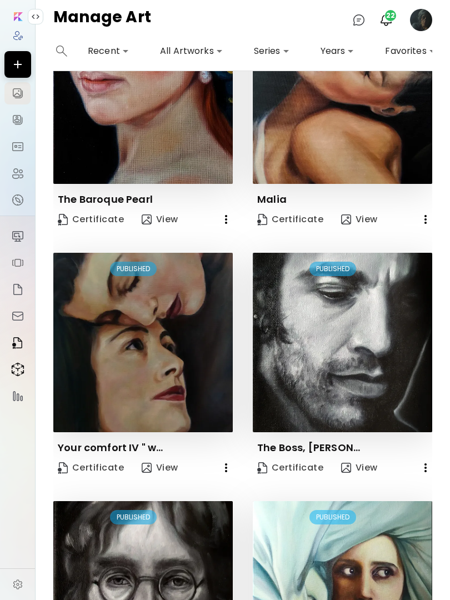
click at [232, 466] on icon "button" at bounding box center [225, 467] width 13 height 13
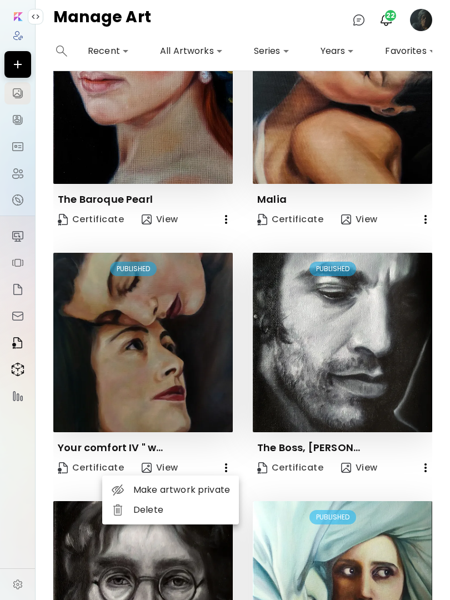
click at [167, 515] on li "Delete" at bounding box center [170, 510] width 137 height 20
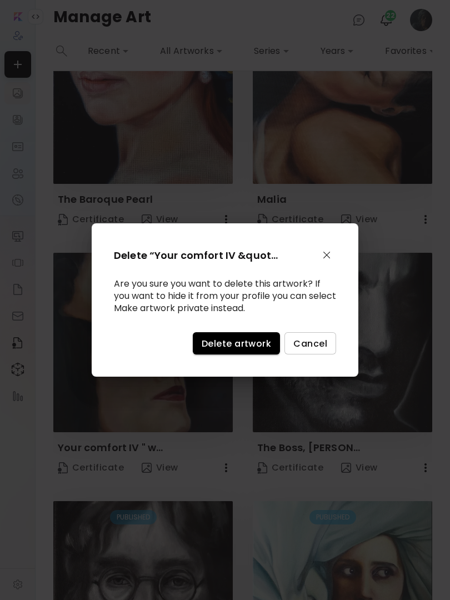
click at [239, 342] on span "Delete artwork" at bounding box center [236, 344] width 69 height 12
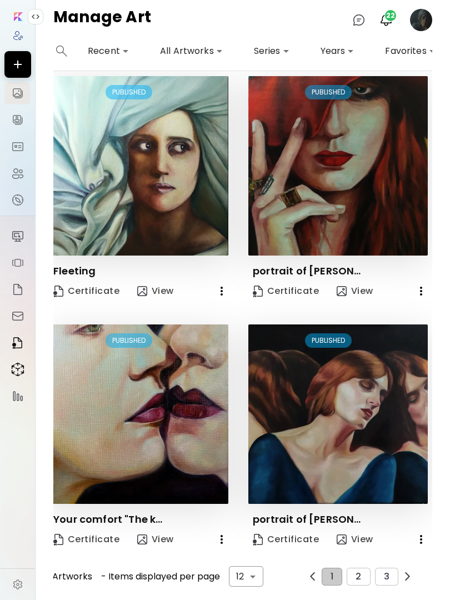
scroll to position [1008, 4]
click at [355, 573] on button "2" at bounding box center [358, 577] width 23 height 18
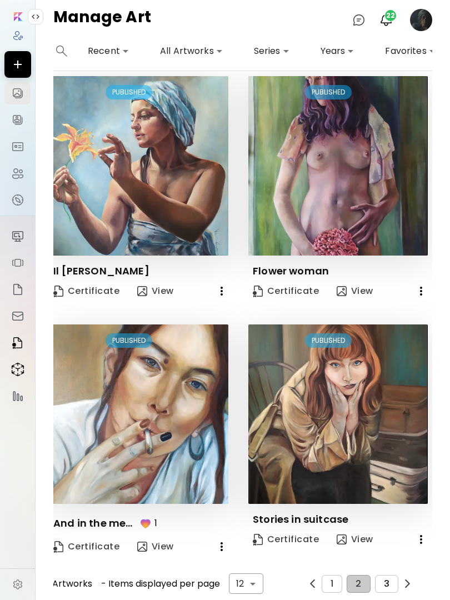
click at [388, 581] on span "3" at bounding box center [387, 584] width 6 height 10
